Goal: Entertainment & Leisure: Consume media (video, audio)

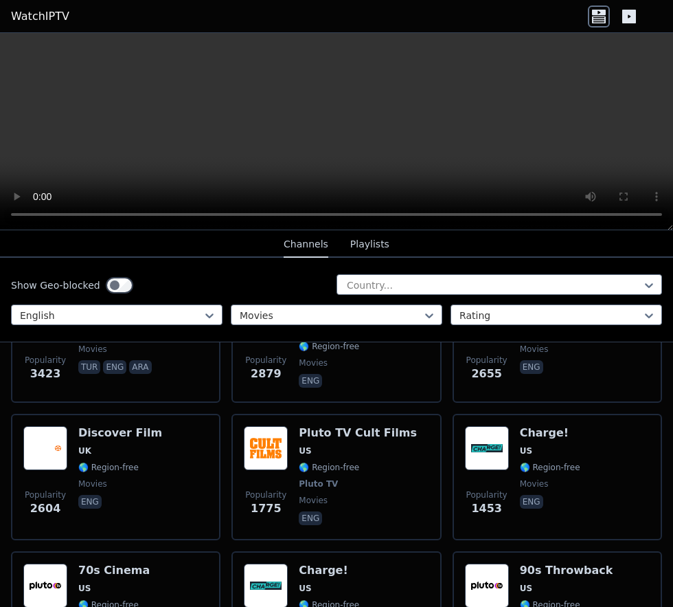
scroll to position [364, 0]
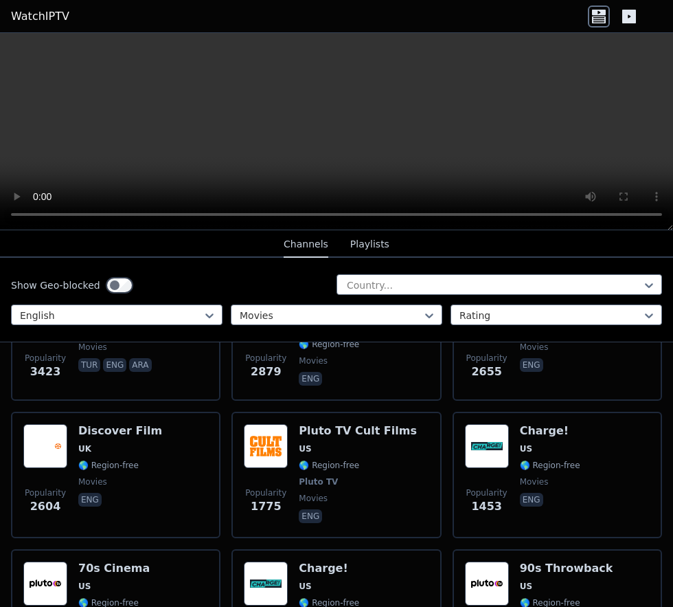
click at [122, 460] on span "🌎 Region-free" at bounding box center [108, 465] width 60 height 11
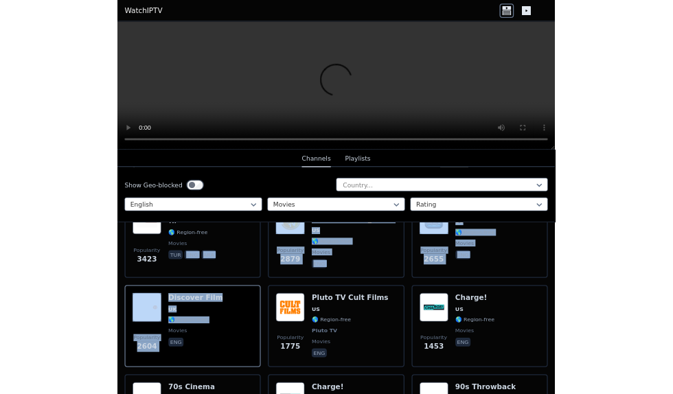
scroll to position [287, 0]
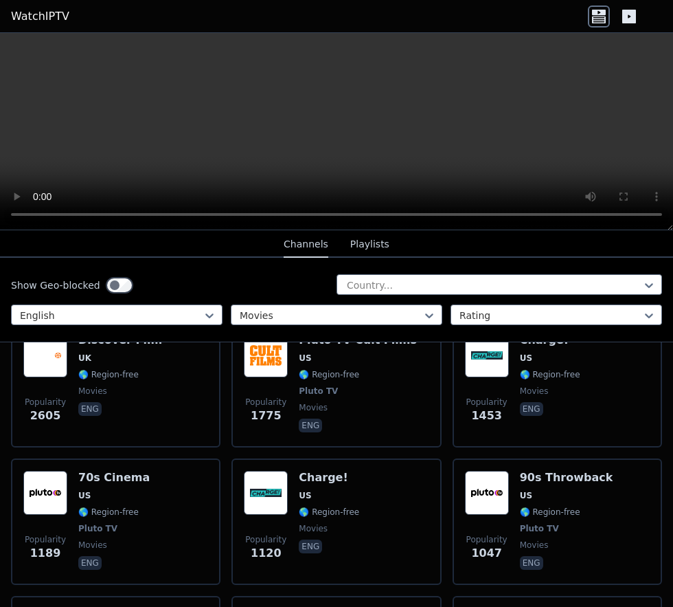
scroll to position [456, 0]
click at [101, 379] on span "🌎 Region-free" at bounding box center [108, 373] width 60 height 11
